Goal: Check status

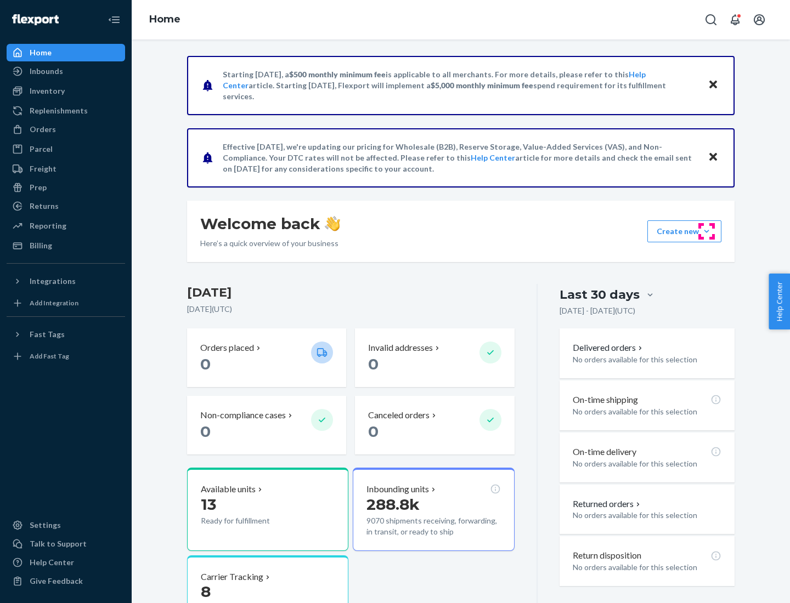
click at [706, 231] on button "Create new Create new inbound Create new order Create new product" at bounding box center [684, 231] width 74 height 22
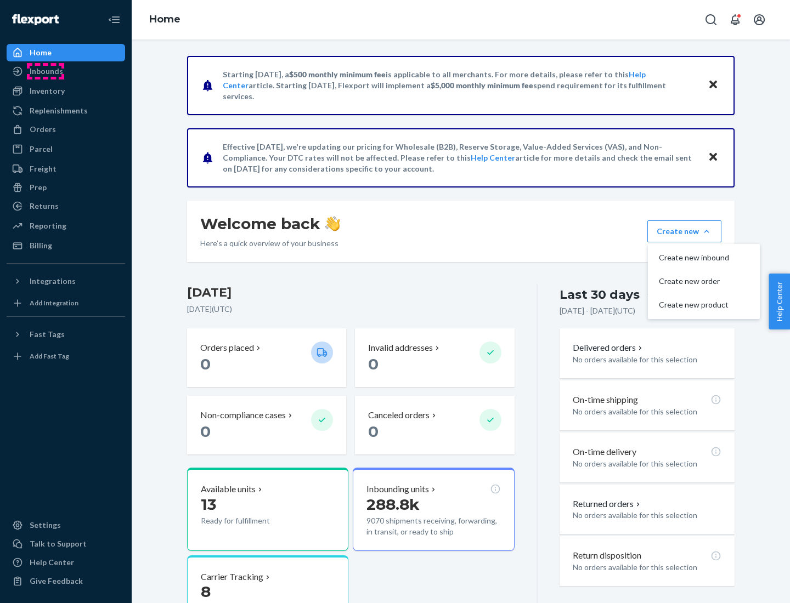
click at [46, 71] on div "Inbounds" at bounding box center [46, 71] width 33 height 11
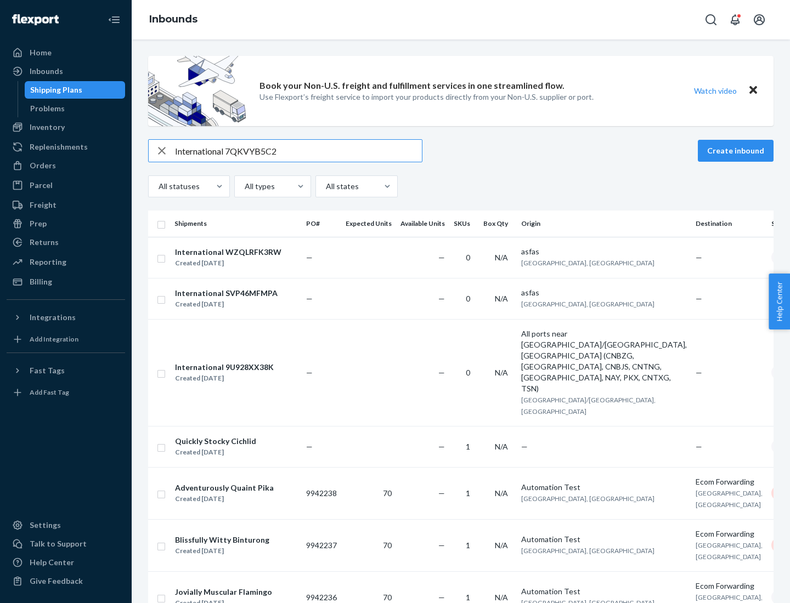
type input "International 7QKVYB5C29"
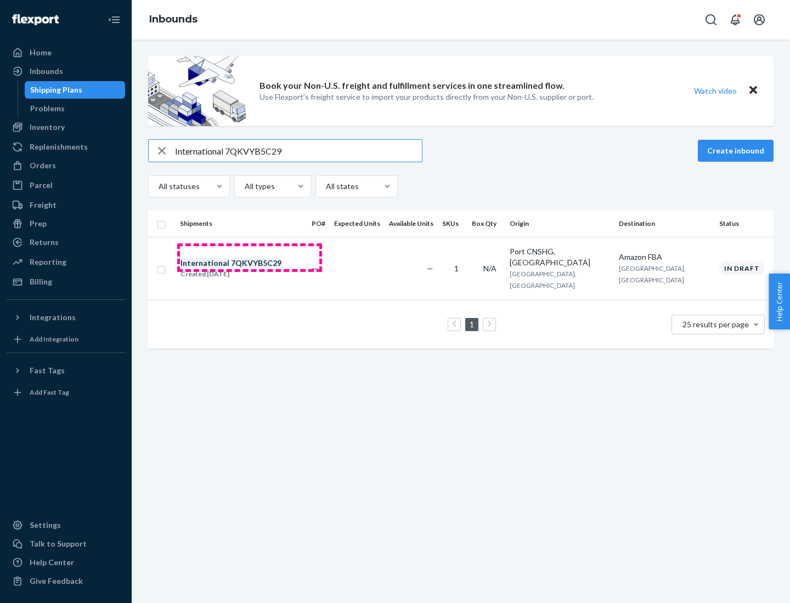
click at [250, 269] on div "Created [DATE]" at bounding box center [230, 274] width 101 height 11
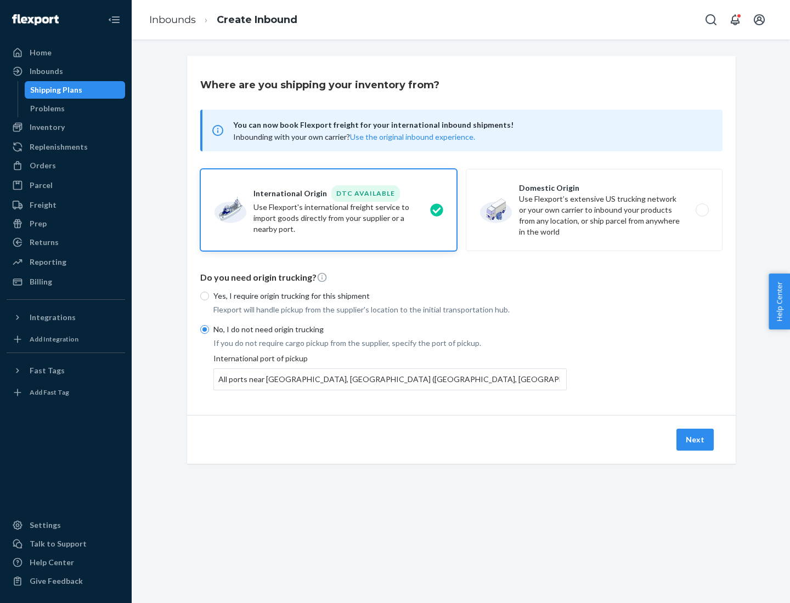
click at [695, 439] on button "Next" at bounding box center [694, 440] width 37 height 22
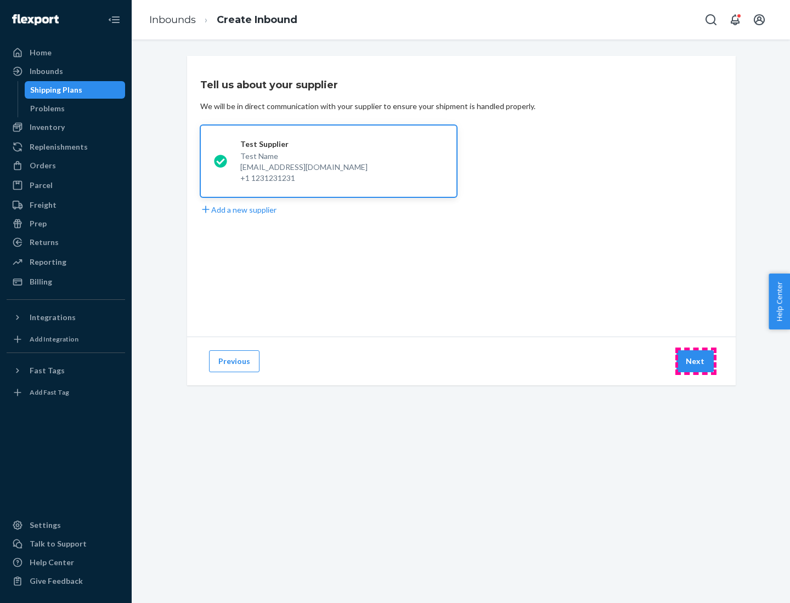
click at [695, 361] on button "Next" at bounding box center [694, 361] width 37 height 22
